Goal: Task Accomplishment & Management: Manage account settings

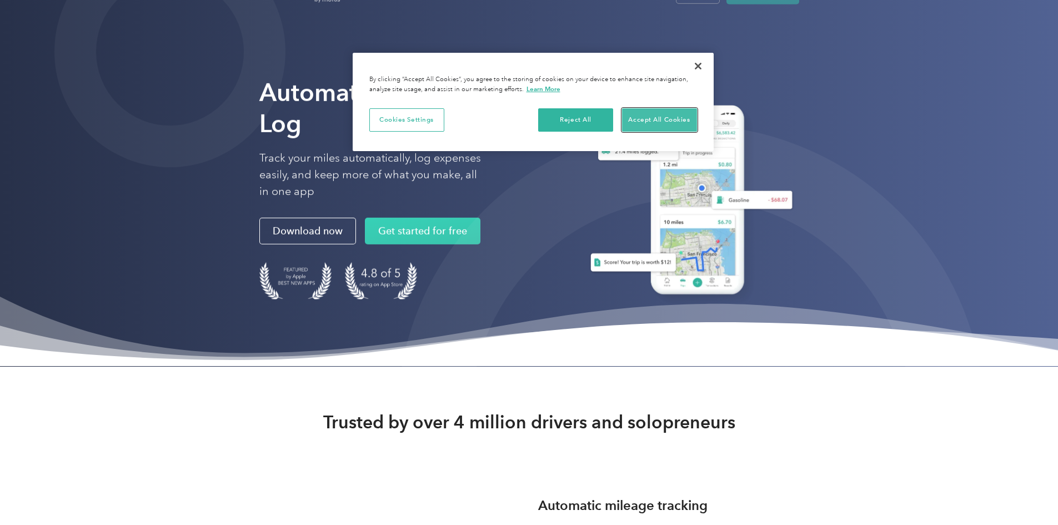
click at [648, 122] on button "Accept All Cookies" at bounding box center [659, 119] width 75 height 23
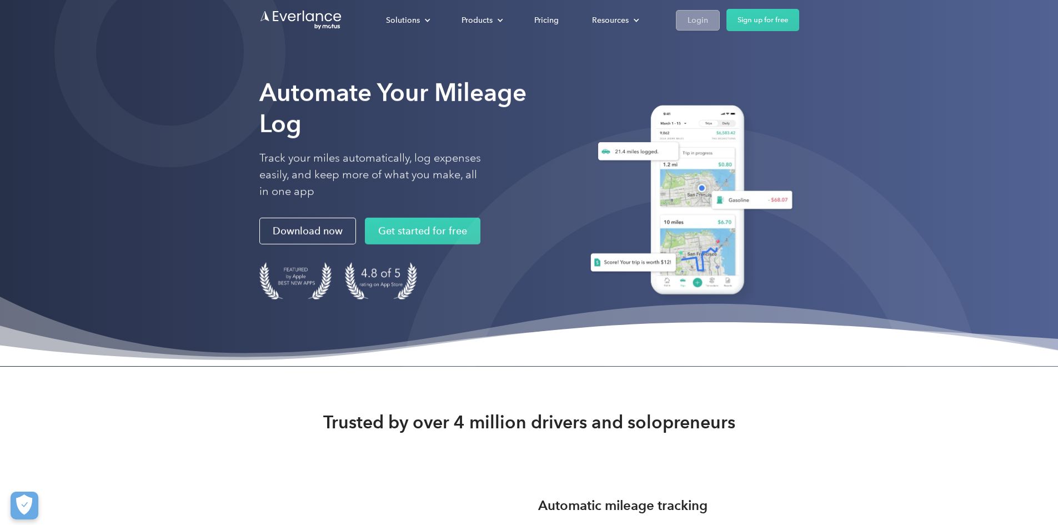
click at [720, 23] on link "Login" at bounding box center [698, 20] width 44 height 21
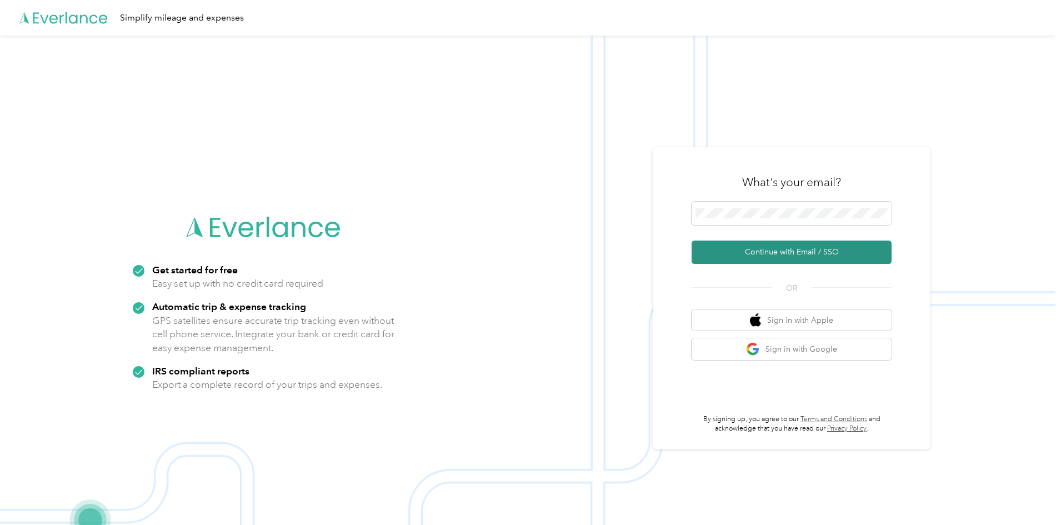
click at [773, 259] on button "Continue with Email / SSO" at bounding box center [791, 251] width 200 height 23
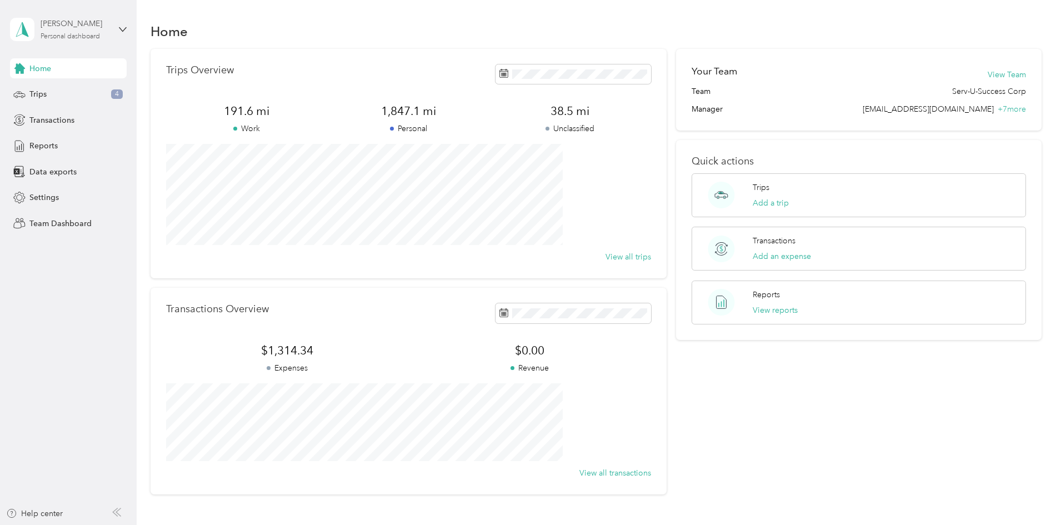
click at [109, 28] on div "Bonnie J Kaczmarski" at bounding box center [75, 24] width 69 height 12
click at [80, 87] on div "Team dashboard" at bounding box center [127, 91] width 218 height 19
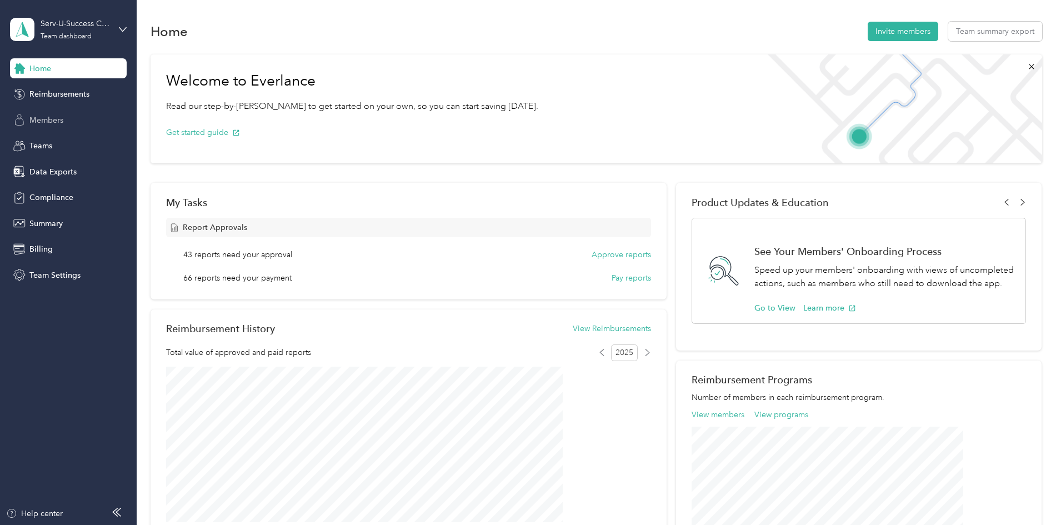
click at [34, 120] on span "Members" at bounding box center [46, 120] width 34 height 12
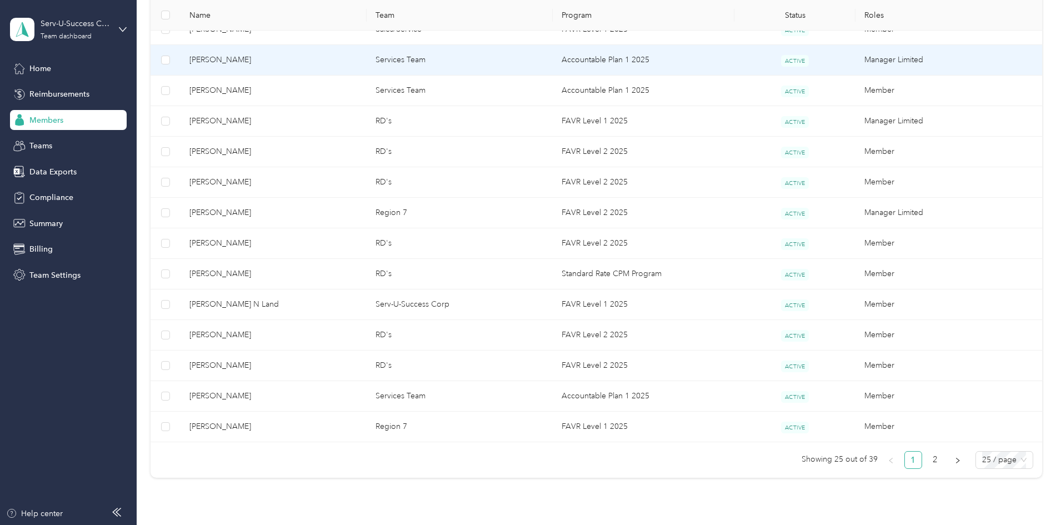
scroll to position [555, 0]
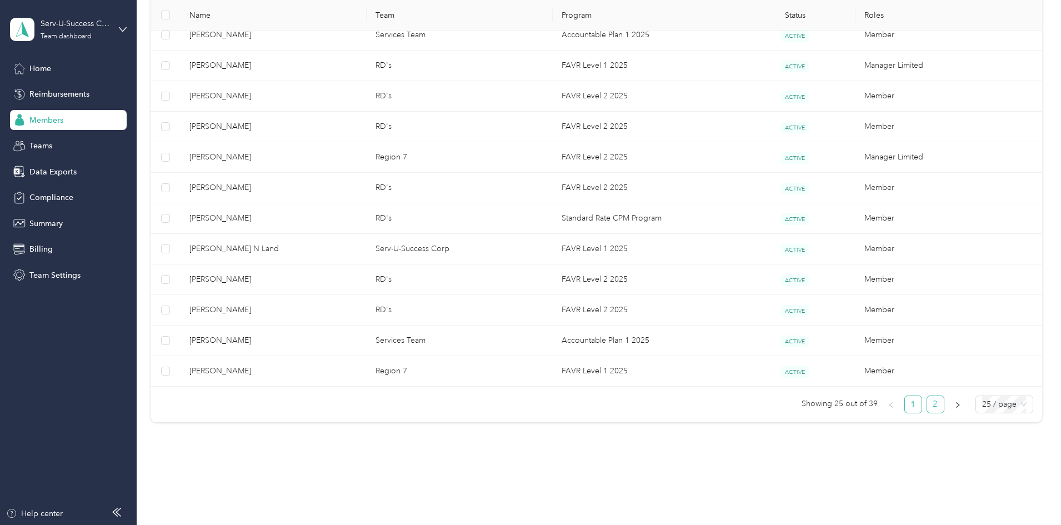
click at [927, 404] on link "2" at bounding box center [935, 404] width 17 height 17
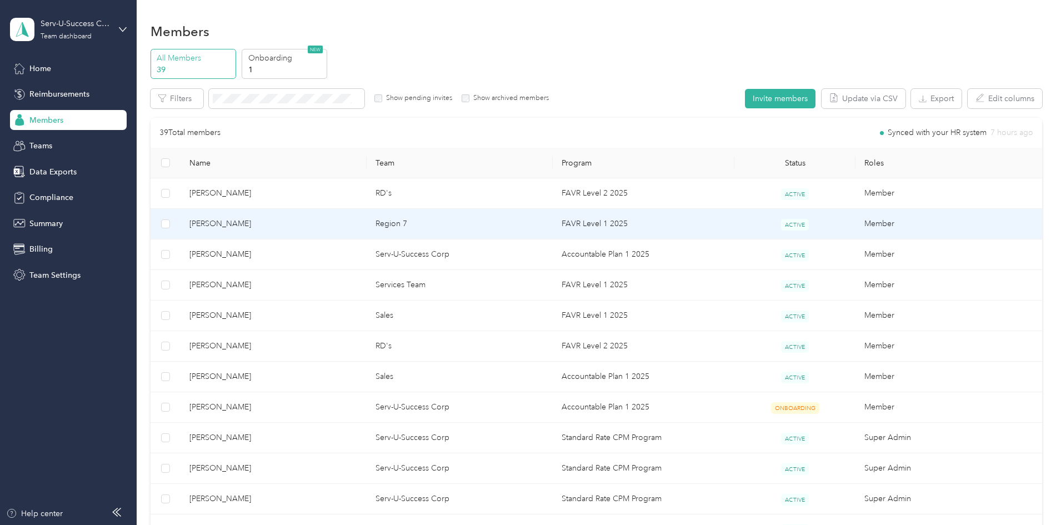
click at [293, 216] on td "Amy Crumpacker" at bounding box center [273, 224] width 186 height 31
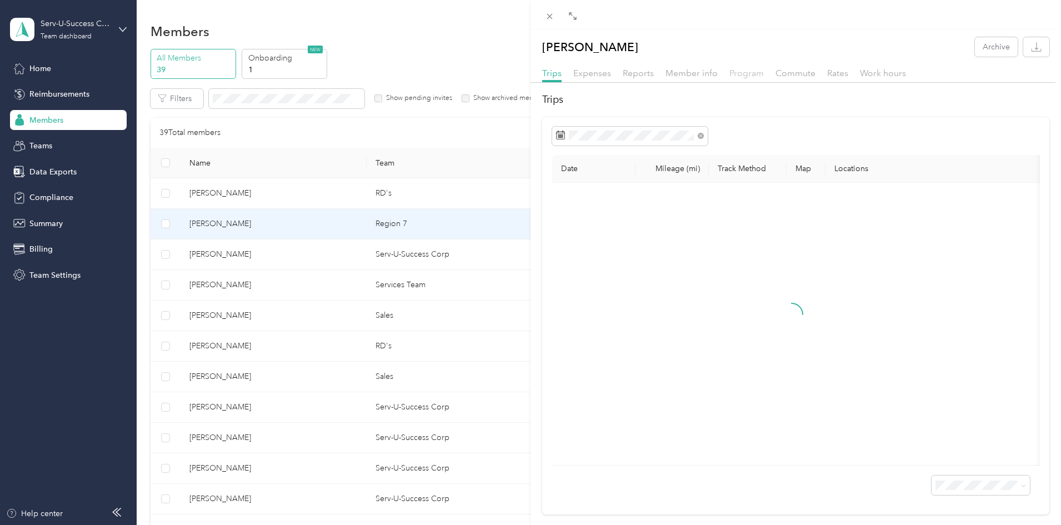
click at [734, 76] on span "Program" at bounding box center [746, 73] width 34 height 11
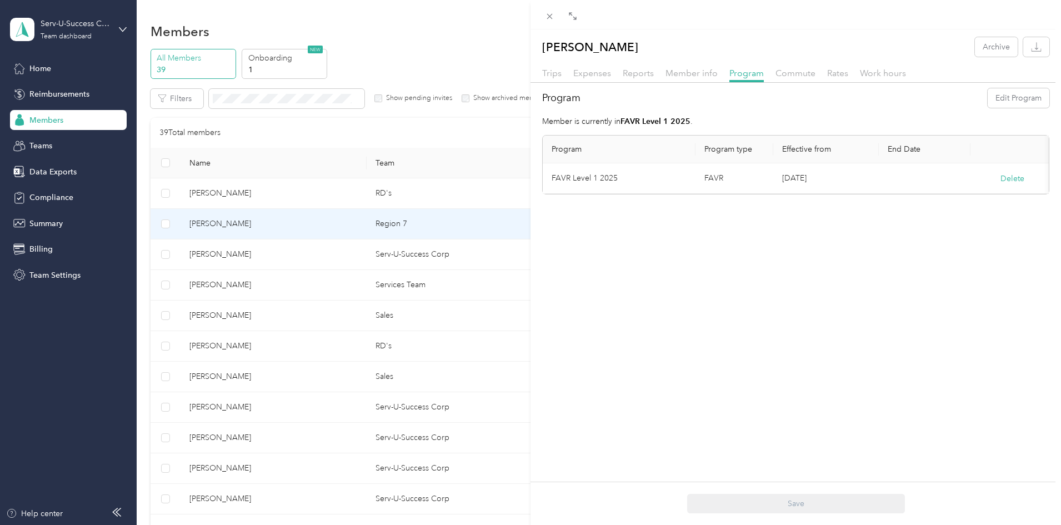
click at [590, 180] on td "FAVR Level 1 2025" at bounding box center [619, 178] width 153 height 31
click at [991, 100] on button "Edit Program" at bounding box center [1018, 97] width 62 height 19
click at [801, 240] on td "Apr. 1, 2025" at bounding box center [826, 238] width 106 height 31
click at [681, 190] on span at bounding box center [680, 185] width 5 height 9
click at [999, 97] on button "Edit Program" at bounding box center [1018, 97] width 62 height 19
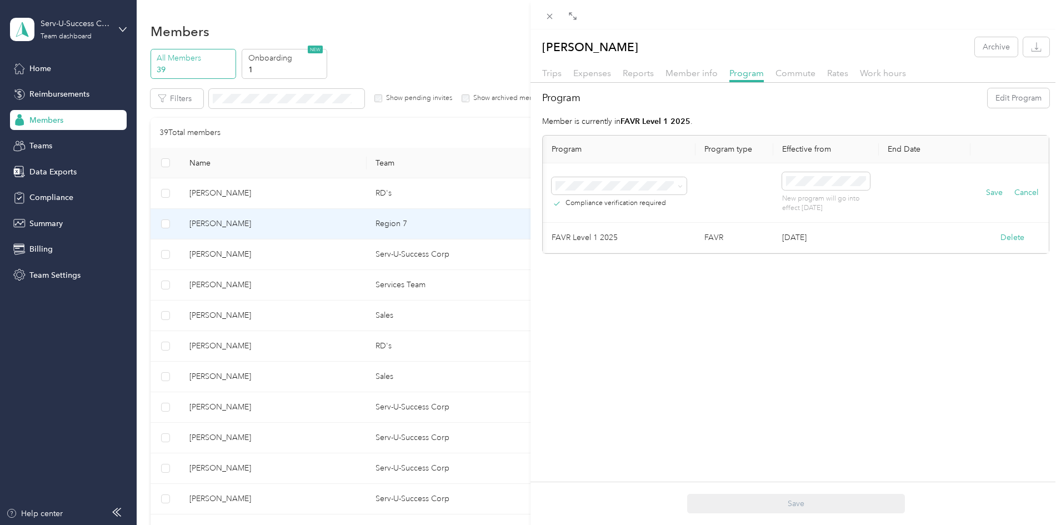
scroll to position [0, 13]
click at [829, 234] on td "Apr. 1, 2025" at bounding box center [821, 238] width 106 height 31
click at [673, 188] on icon at bounding box center [675, 186] width 5 height 5
click at [610, 227] on div "Standard Rate CPM Program (CPM)" at bounding box center [605, 230] width 119 height 23
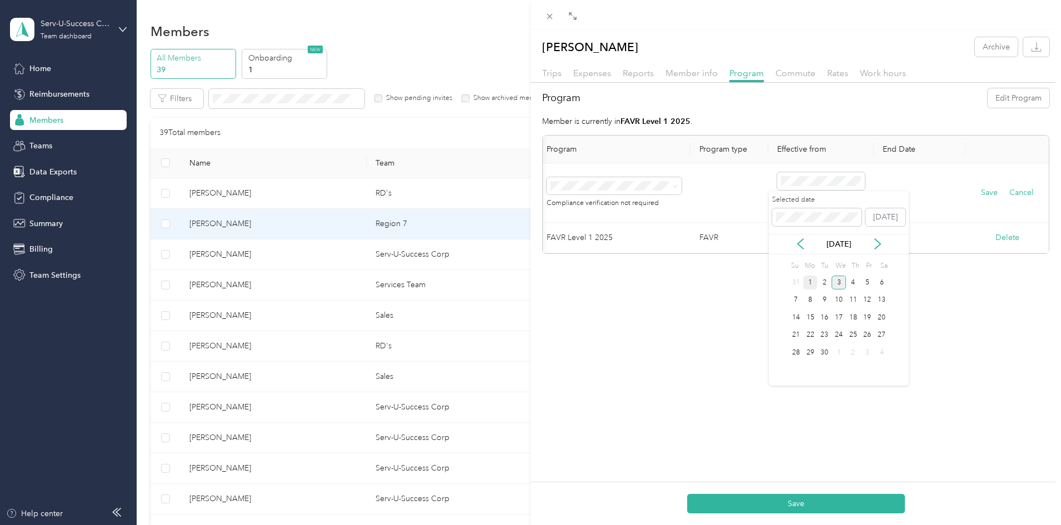
click at [811, 280] on div "1" at bounding box center [810, 282] width 14 height 14
click at [981, 197] on button "Save" at bounding box center [989, 193] width 17 height 12
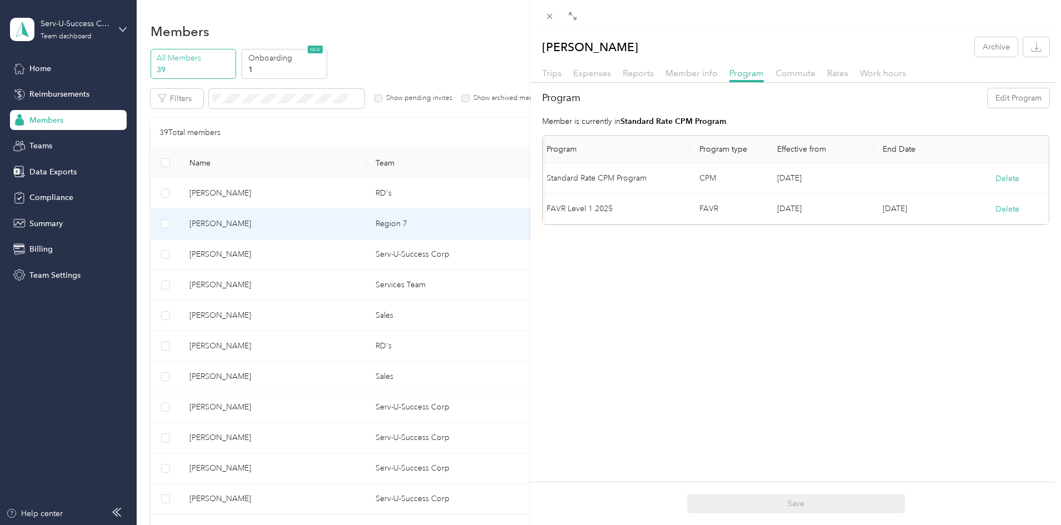
drag, startPoint x: 810, startPoint y: 223, endPoint x: 763, endPoint y: 228, distance: 46.9
click at [763, 224] on div "Program Program type Effective from End Date Standard Rate CPM Program CPM Sep.…" at bounding box center [796, 180] width 506 height 89
click at [767, 288] on div "Amy Crumpacker Archive Trips Expenses Reports Member info Program Commute Rates…" at bounding box center [795, 291] width 530 height 525
